Goal: Information Seeking & Learning: Learn about a topic

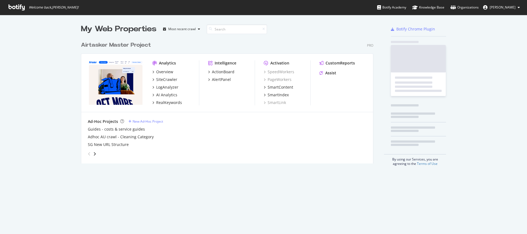
scroll to position [125, 293]
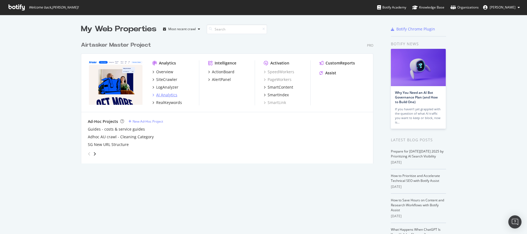
click at [173, 95] on div "AI Analytics" at bounding box center [166, 94] width 21 height 5
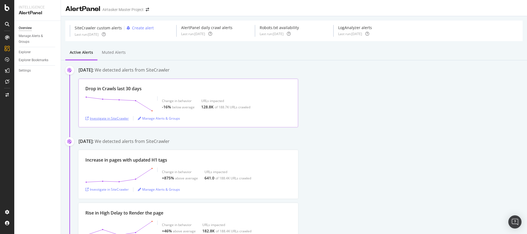
click at [109, 118] on div "Investigate in SiteCrawler" at bounding box center [106, 118] width 43 height 5
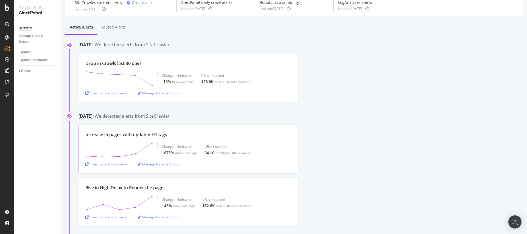
scroll to position [35, 0]
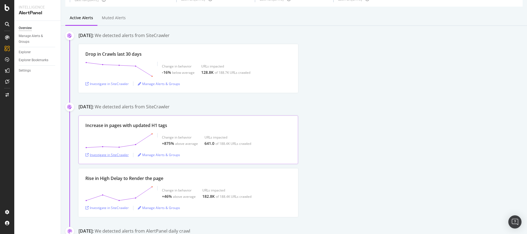
click at [123, 157] on div "Investigate in SiteCrawler" at bounding box center [106, 155] width 43 height 5
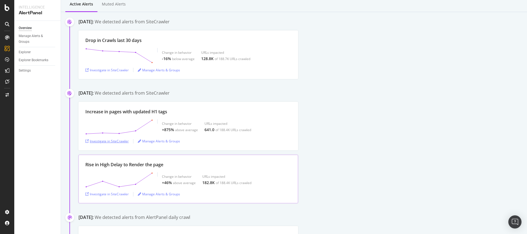
scroll to position [84, 0]
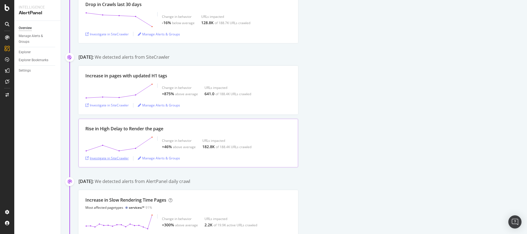
click at [121, 161] on div "Investigate in SiteCrawler" at bounding box center [106, 158] width 43 height 8
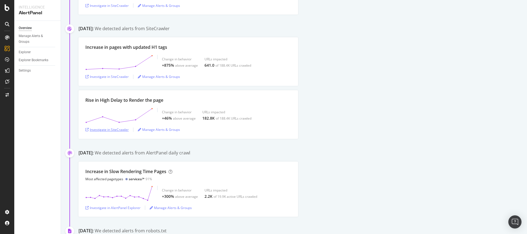
scroll to position [0, 0]
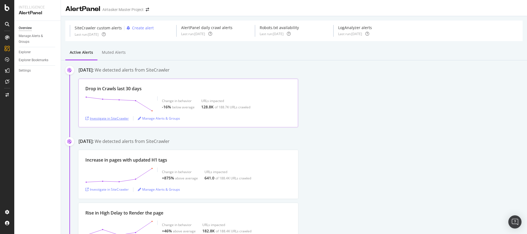
click at [120, 119] on div "Investigate in SiteCrawler" at bounding box center [106, 118] width 43 height 5
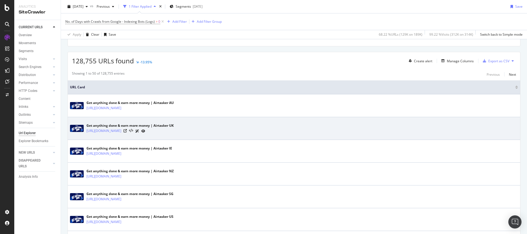
scroll to position [50, 0]
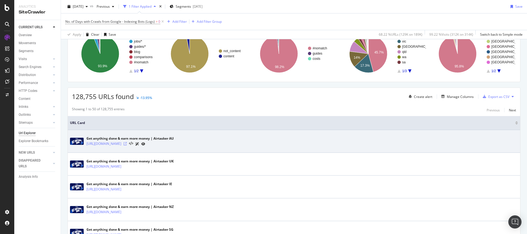
click at [127, 145] on icon at bounding box center [125, 143] width 3 height 3
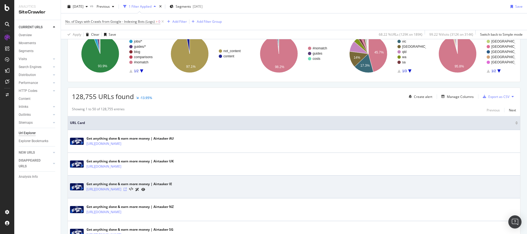
click at [127, 190] on icon at bounding box center [125, 189] width 3 height 3
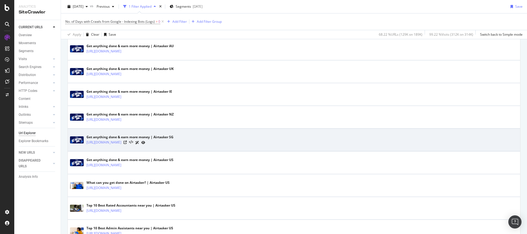
scroll to position [146, 0]
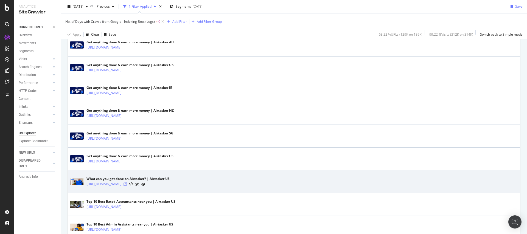
click at [127, 184] on icon at bounding box center [125, 184] width 3 height 3
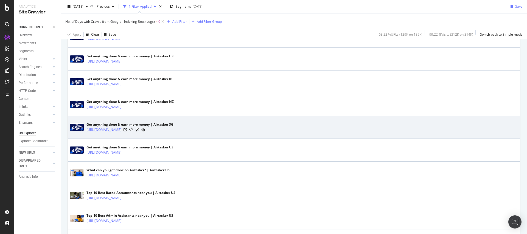
scroll to position [193, 0]
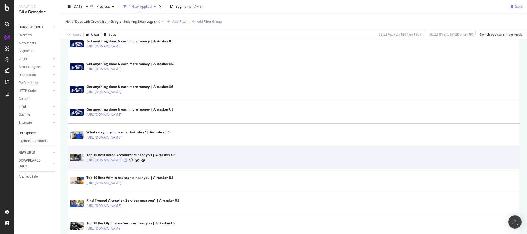
click at [127, 161] on icon at bounding box center [125, 160] width 3 height 3
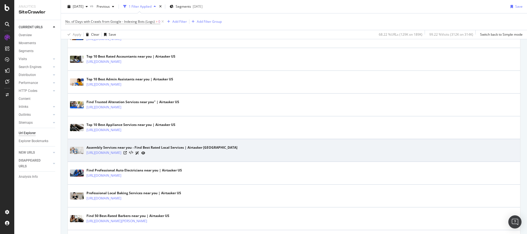
scroll to position [296, 0]
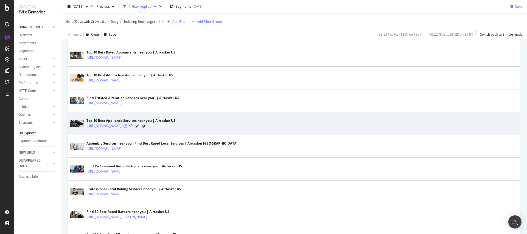
click at [127, 125] on icon at bounding box center [125, 125] width 3 height 3
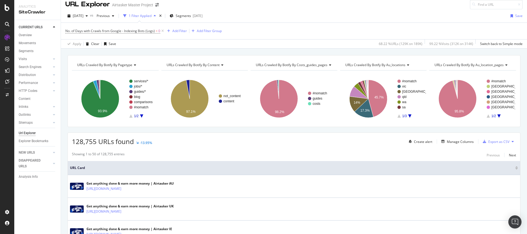
scroll to position [0, 0]
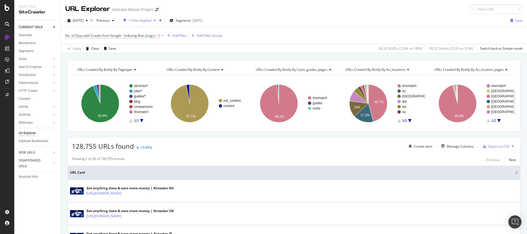
click at [146, 38] on span "No. of Days with Crawls from Google - Indexing Bots (Logs)" at bounding box center [110, 35] width 90 height 5
click at [147, 35] on span "No. of Days with Crawls from Google - Indexing Bots (Logs)" at bounding box center [110, 35] width 90 height 5
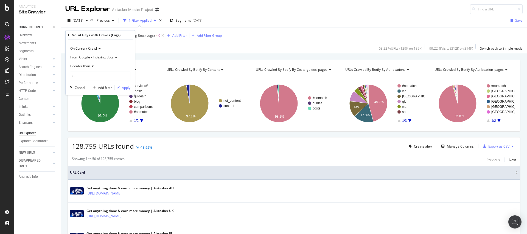
click at [165, 44] on div "Apply Clear Save 68.22 % URLs ( 129K on 189K ) 99.22 % Visits ( 312K on 314K ) …" at bounding box center [294, 48] width 466 height 9
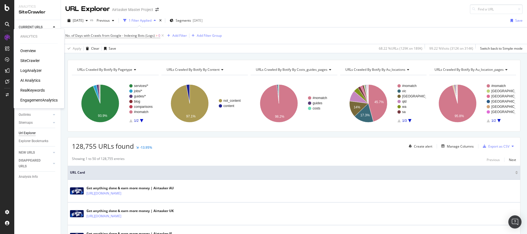
click at [32, 71] on div "LogAnalyzer" at bounding box center [30, 70] width 21 height 5
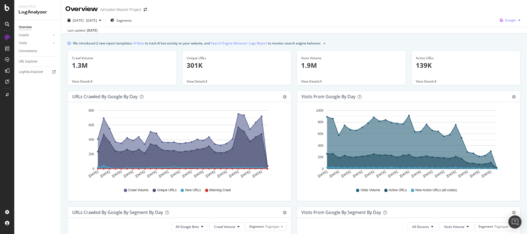
click at [505, 19] on span "Google" at bounding box center [510, 20] width 11 height 5
click at [508, 41] on span "Bing" at bounding box center [511, 41] width 20 height 5
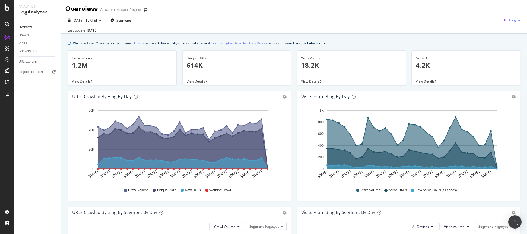
click at [514, 18] on div "Bing" at bounding box center [512, 20] width 21 height 8
click at [508, 50] on span "OpenAI" at bounding box center [511, 51] width 20 height 5
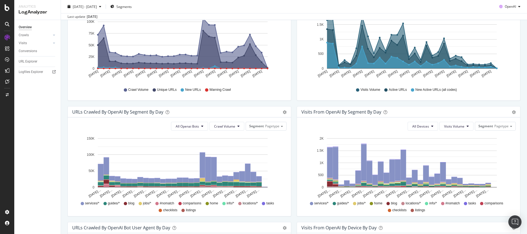
scroll to position [65, 0]
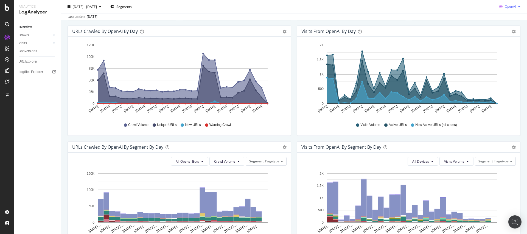
click at [507, 5] on span "OpenAI" at bounding box center [510, 6] width 11 height 5
click at [506, 50] on span "Other AI Bots" at bounding box center [510, 48] width 20 height 5
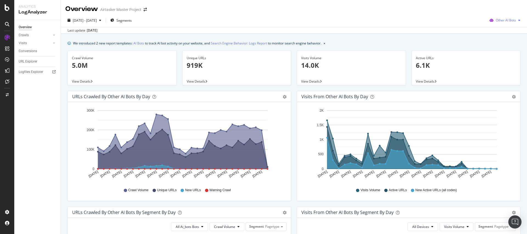
click at [496, 21] on span "Other AI Bots" at bounding box center [506, 20] width 20 height 5
click at [496, 33] on div "Google" at bounding box center [503, 31] width 39 height 8
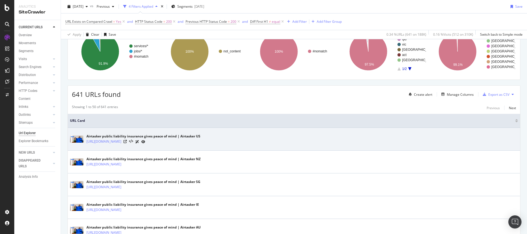
scroll to position [54, 0]
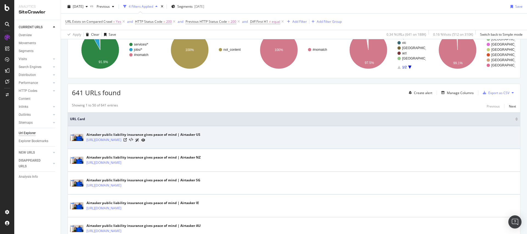
click at [153, 143] on div "Airtasker public liability insurance gives peace of mind | Airtasker US https:/…" at bounding box center [294, 138] width 448 height 14
click at [127, 140] on icon at bounding box center [125, 139] width 3 height 3
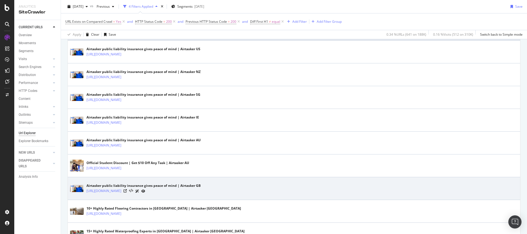
scroll to position [181, 0]
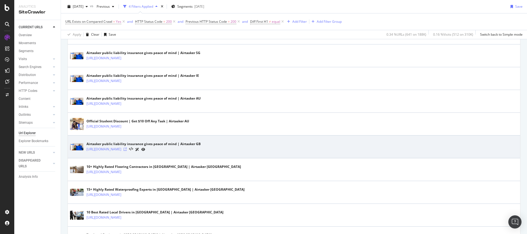
click at [127, 149] on icon at bounding box center [125, 149] width 3 height 3
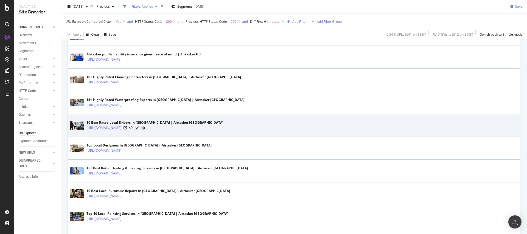
scroll to position [272, 0]
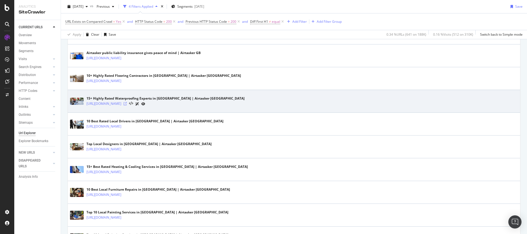
click at [127, 105] on icon at bounding box center [125, 103] width 3 height 3
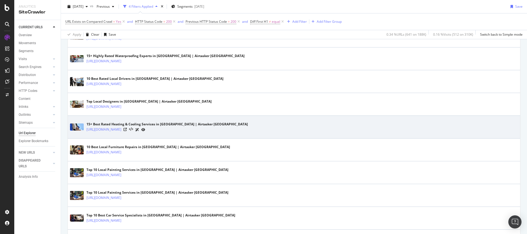
scroll to position [315, 0]
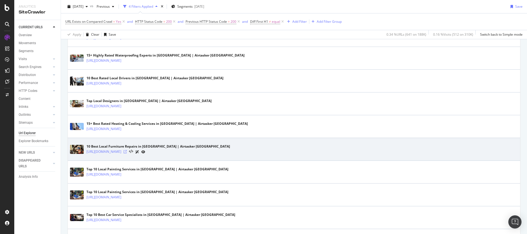
click at [127, 153] on icon at bounding box center [125, 151] width 3 height 3
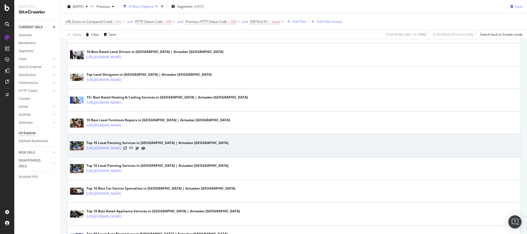
scroll to position [357, 0]
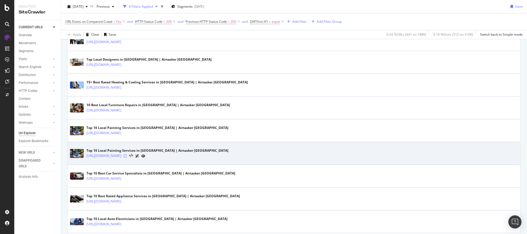
click at [127, 157] on icon at bounding box center [125, 155] width 3 height 3
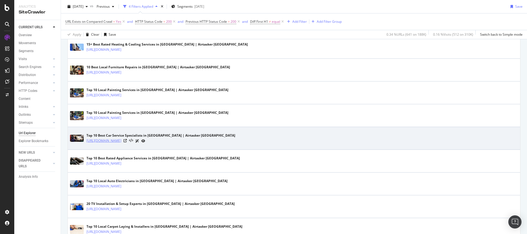
scroll to position [400, 0]
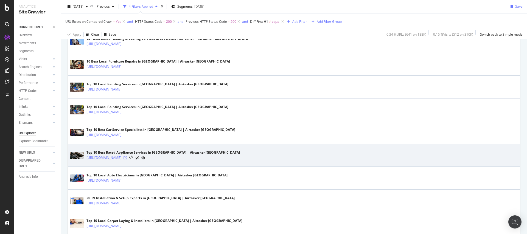
click at [127, 159] on icon at bounding box center [125, 157] width 3 height 3
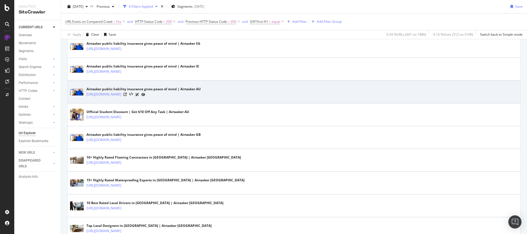
scroll to position [0, 0]
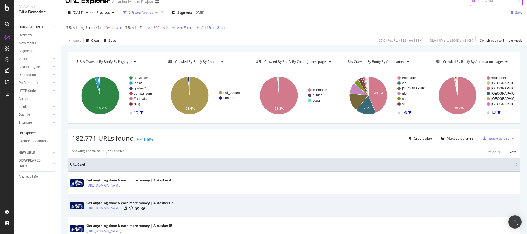
scroll to position [94, 0]
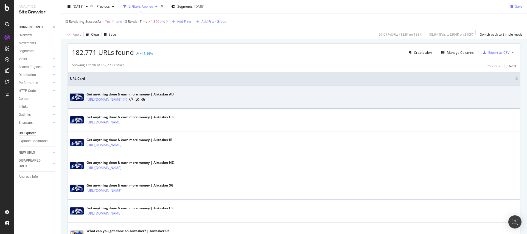
click at [127, 100] on icon at bounding box center [125, 99] width 3 height 3
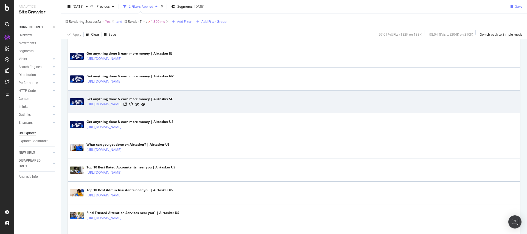
scroll to position [205, 0]
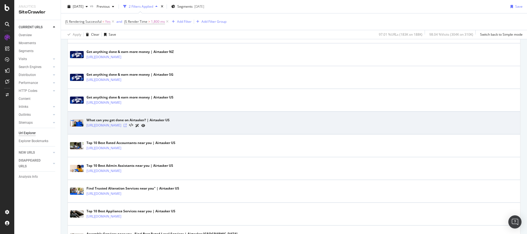
click at [127, 126] on icon at bounding box center [125, 125] width 3 height 3
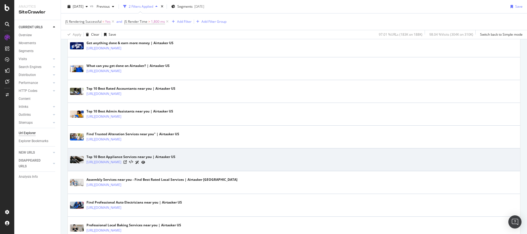
scroll to position [260, 0]
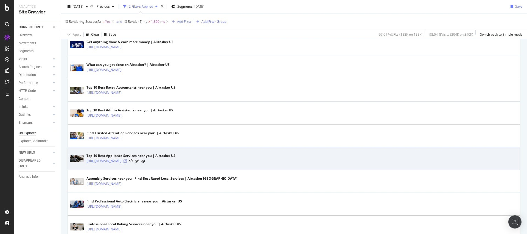
click at [127, 160] on icon at bounding box center [125, 161] width 3 height 3
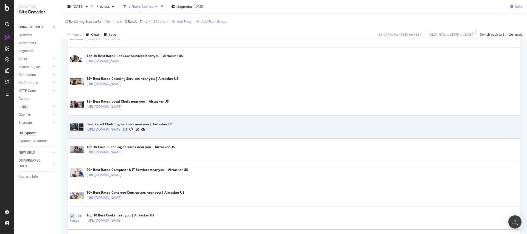
scroll to position [708, 0]
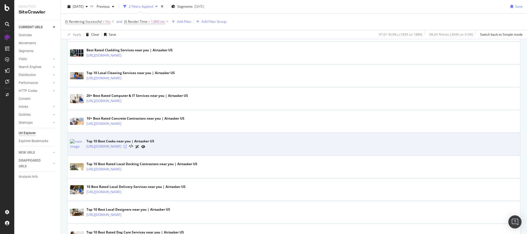
click at [127, 145] on icon at bounding box center [125, 146] width 3 height 3
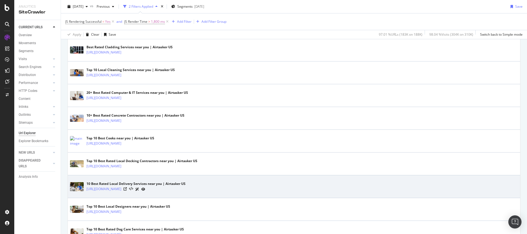
scroll to position [747, 0]
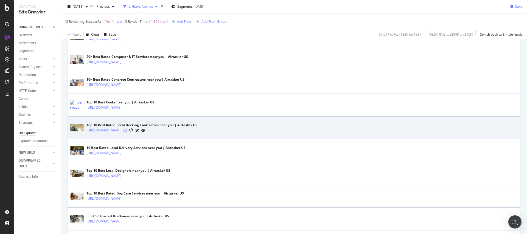
click at [127, 130] on icon at bounding box center [125, 130] width 3 height 3
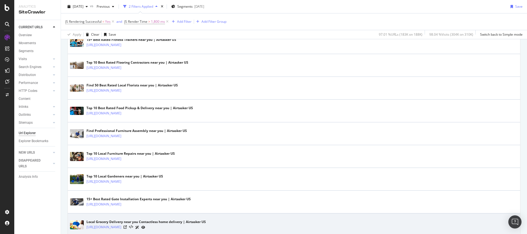
scroll to position [1117, 0]
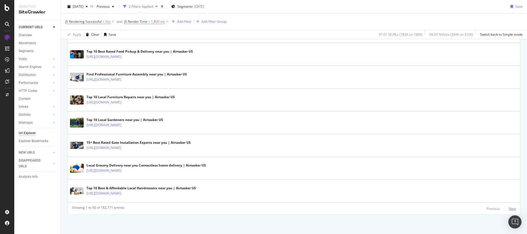
click at [509, 208] on div "Next" at bounding box center [512, 209] width 7 height 5
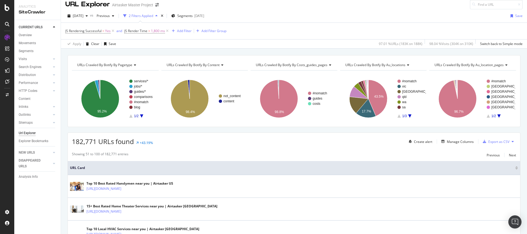
scroll to position [1114, 0]
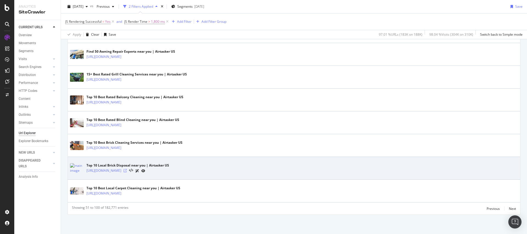
click at [127, 171] on icon at bounding box center [125, 170] width 3 height 3
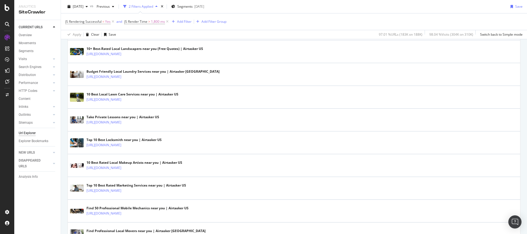
scroll to position [0, 0]
